Goal: Information Seeking & Learning: Learn about a topic

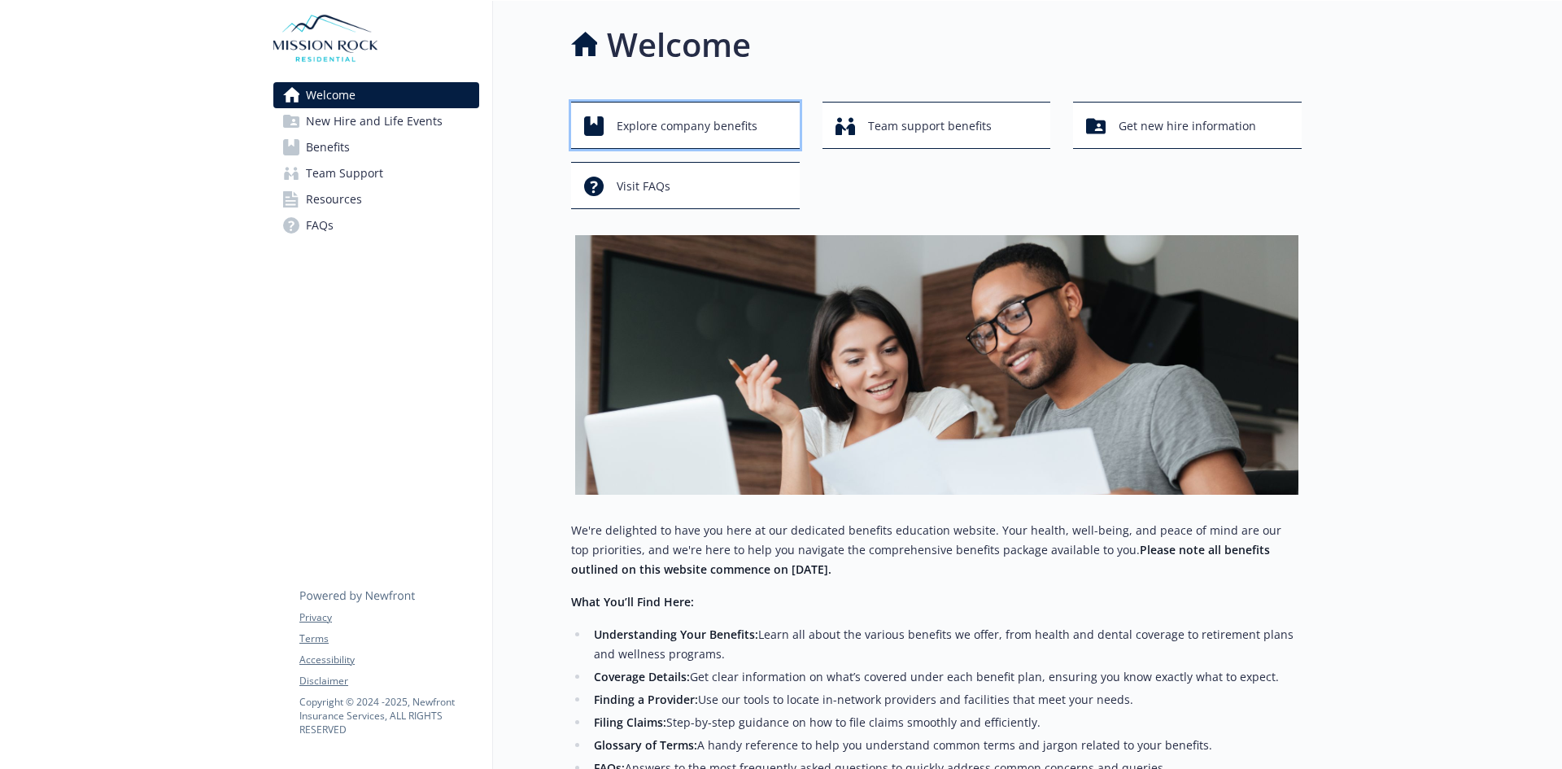
click at [703, 136] on span "Explore company benefits" at bounding box center [687, 126] width 141 height 31
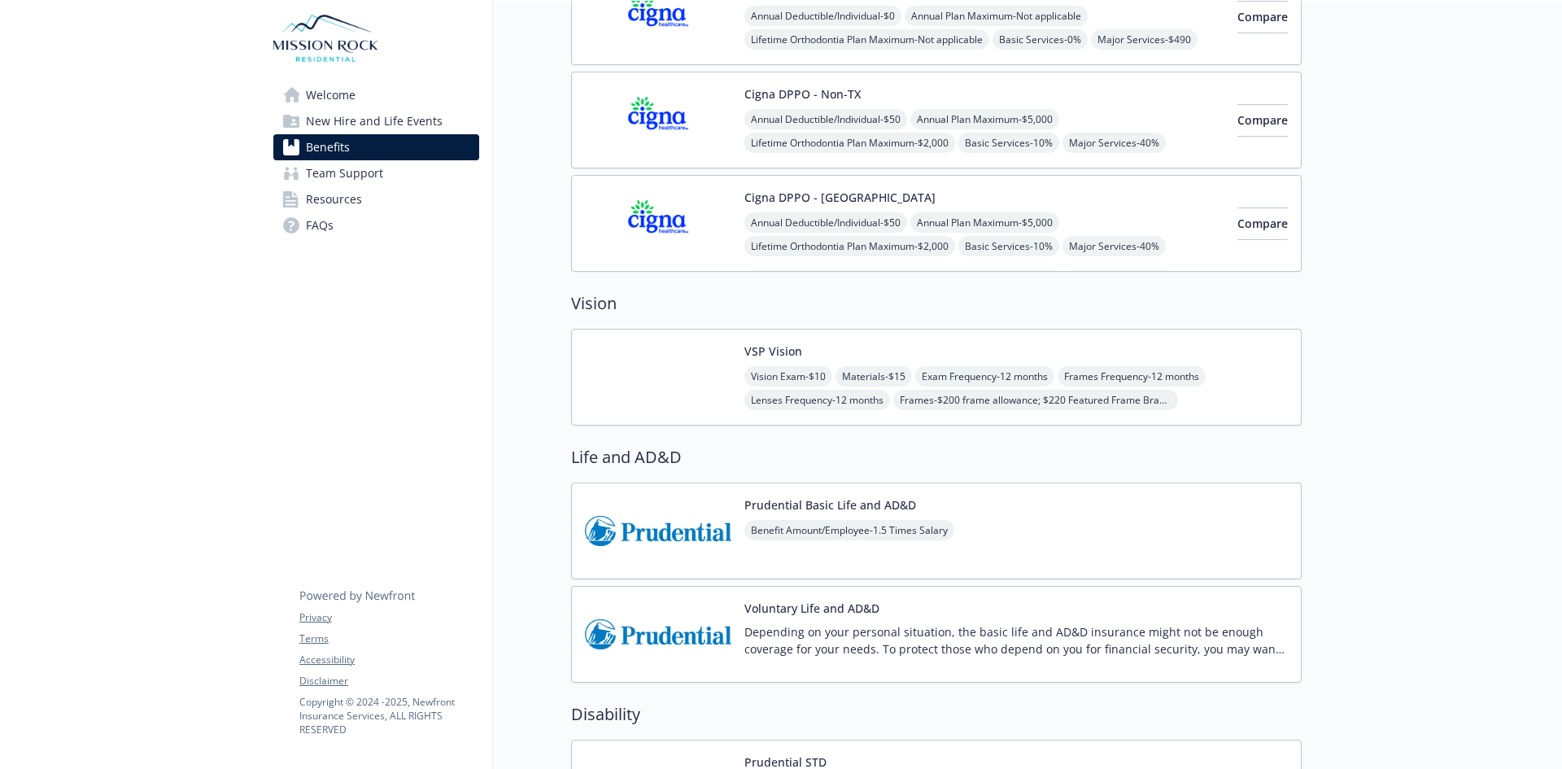
scroll to position [269, 0]
